Goal: Information Seeking & Learning: Compare options

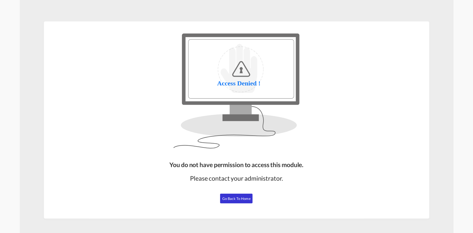
click at [236, 198] on span "Go Back to Home" at bounding box center [236, 198] width 28 height 4
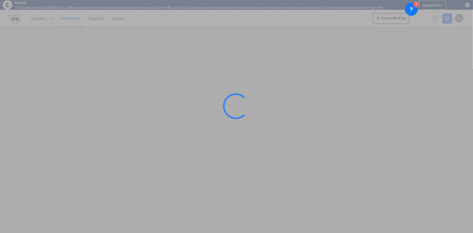
click at [450, 157] on div at bounding box center [236, 116] width 473 height 233
